Goal: Task Accomplishment & Management: Use online tool/utility

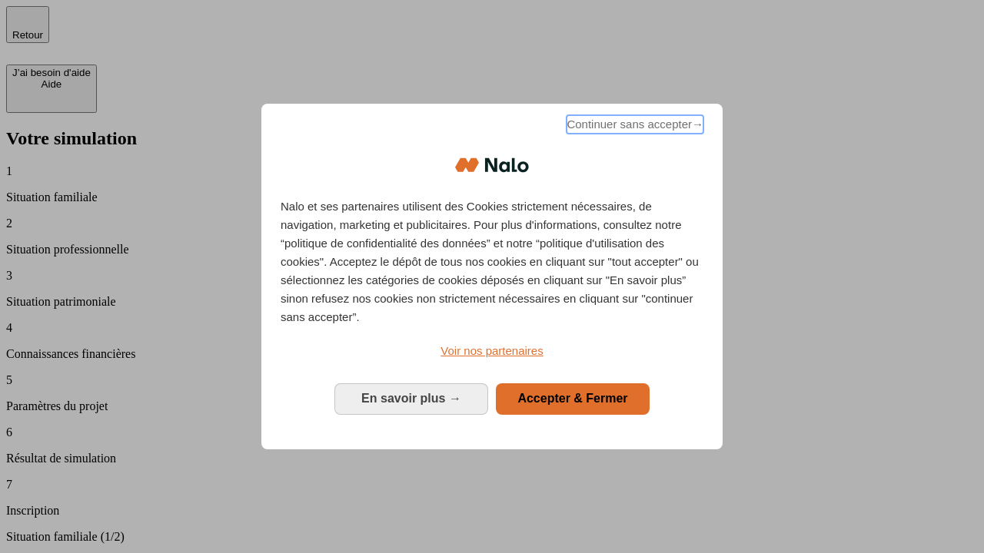
click at [633, 127] on span "Continuer sans accepter →" at bounding box center [634, 124] width 137 height 18
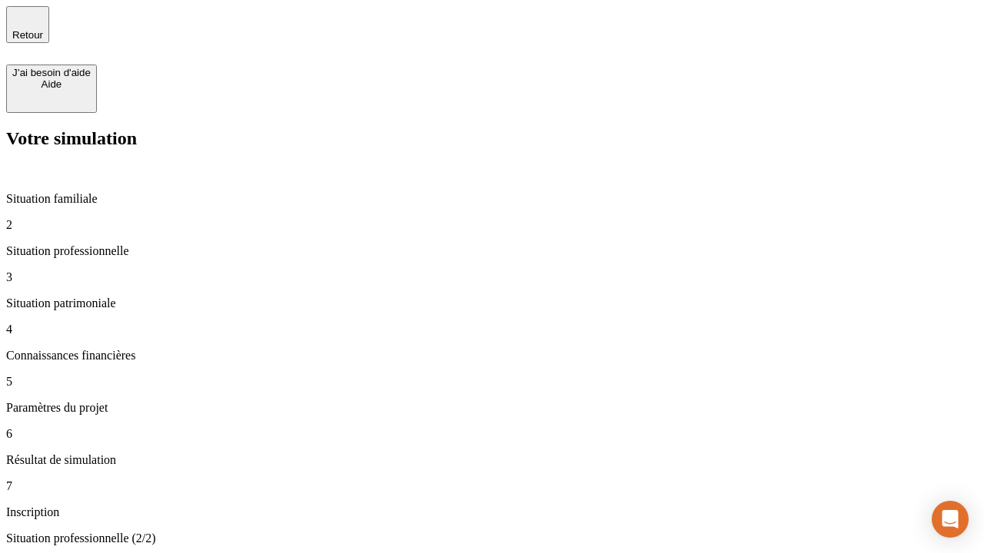
type input "30 000"
type input "0"
type input "1 000"
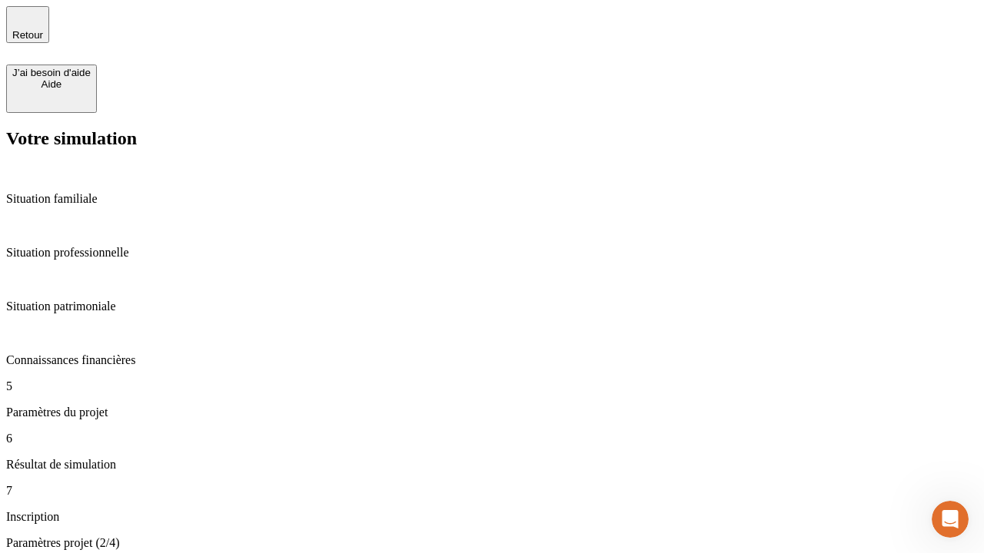
type input "40"
type input "64"
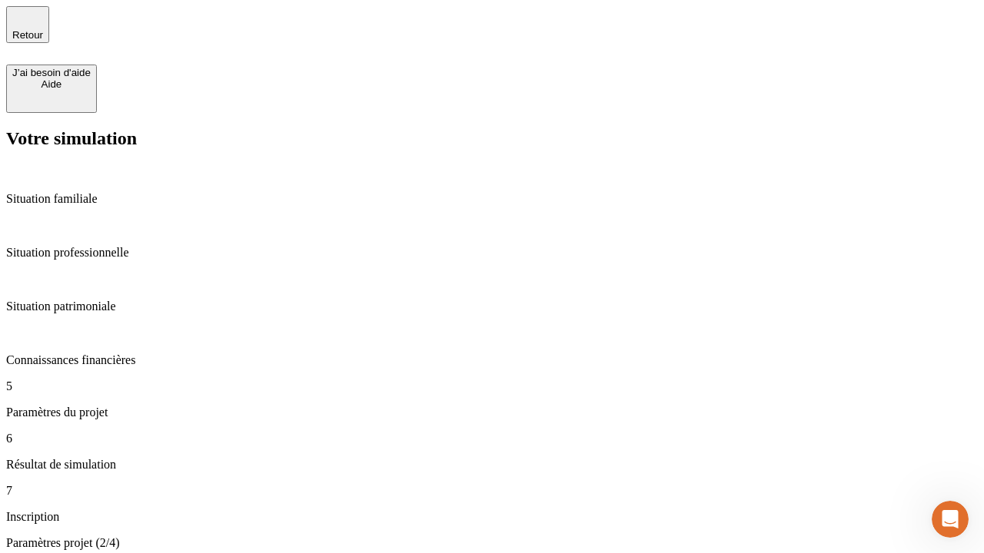
type input "200 000"
type input "640"
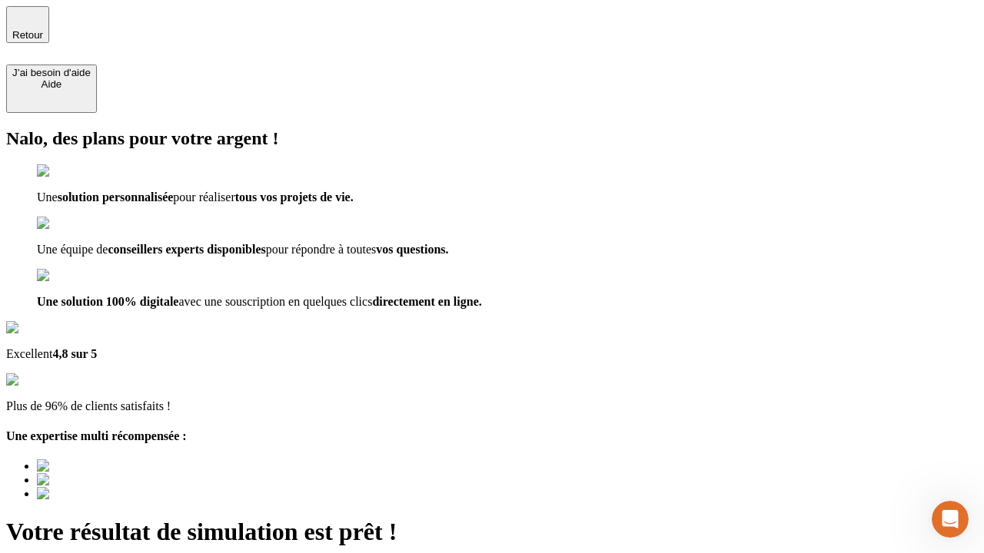
type input "[EMAIL_ADDRESS][DOMAIN_NAME]"
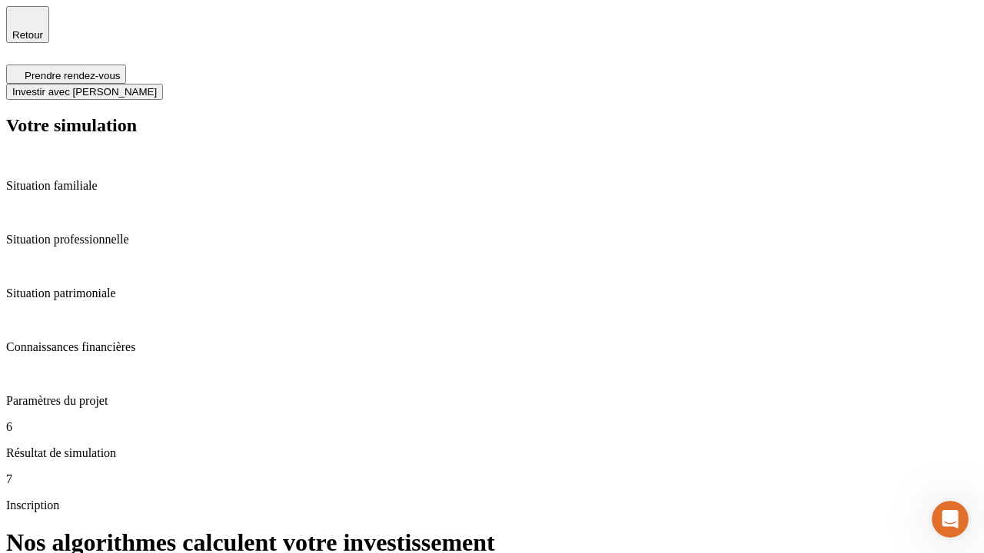
scroll to position [6, 0]
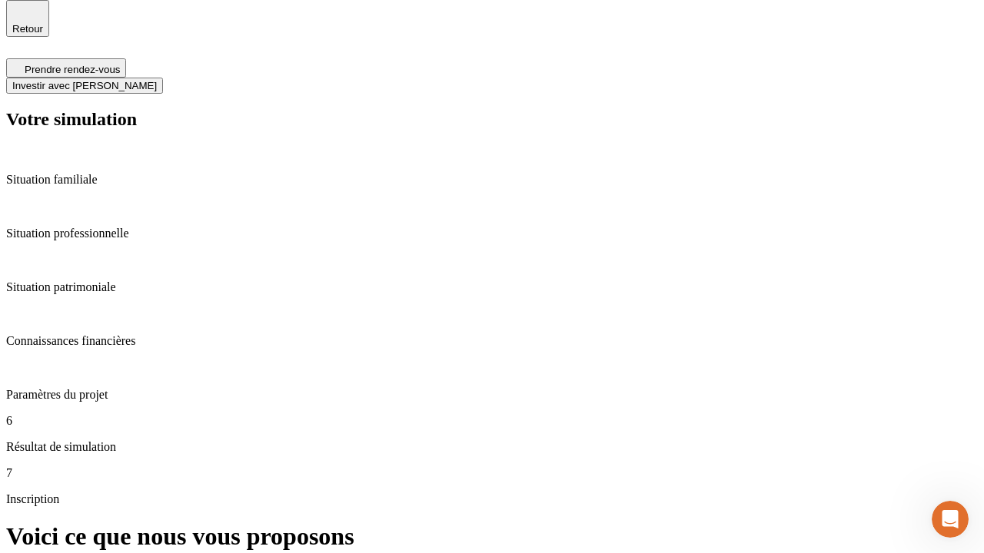
click at [157, 80] on span "Investir avec [PERSON_NAME]" at bounding box center [84, 86] width 144 height 12
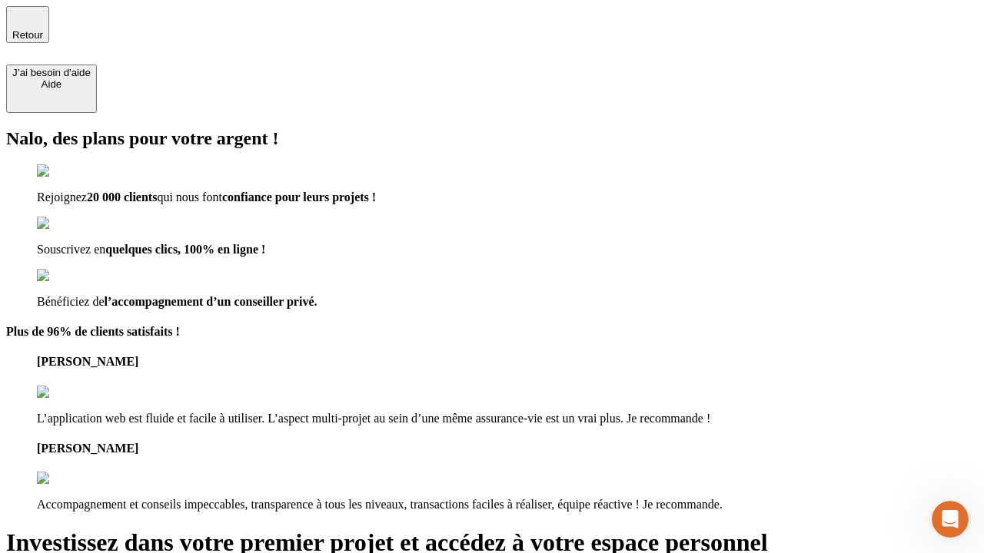
type input "abc"
